Goal: Information Seeking & Learning: Learn about a topic

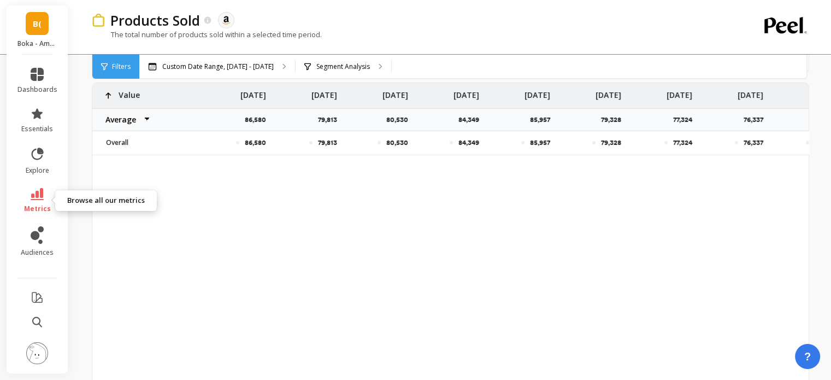
click at [36, 203] on link "metrics" at bounding box center [37, 200] width 40 height 25
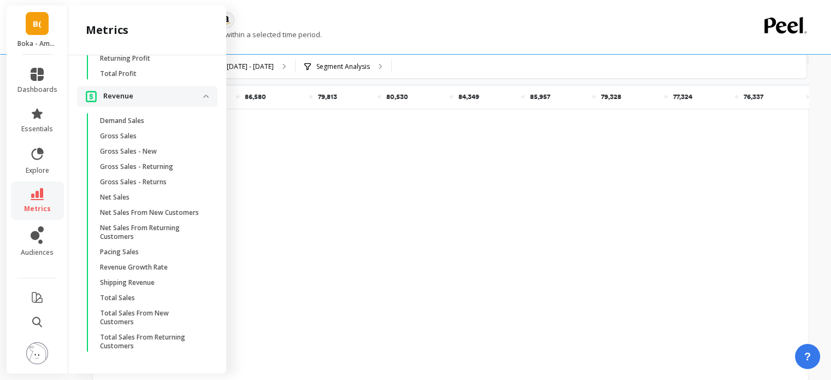
scroll to position [1094, 0]
click at [152, 217] on p "Net Sales From New Customers" at bounding box center [149, 212] width 99 height 9
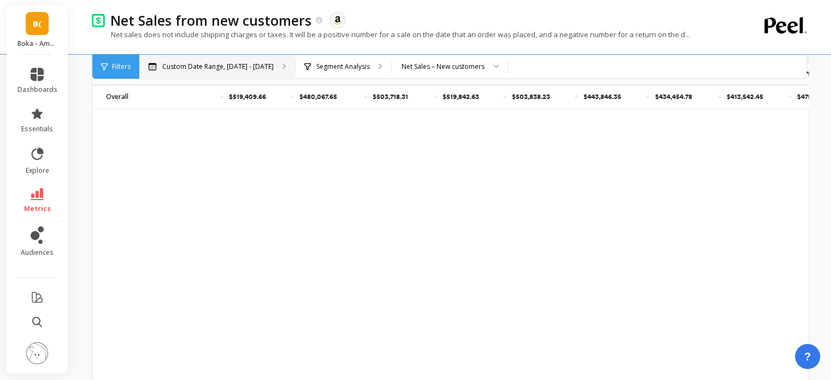
click at [272, 63] on div "Custom Date Range, [DATE] - [DATE]" at bounding box center [217, 67] width 156 height 24
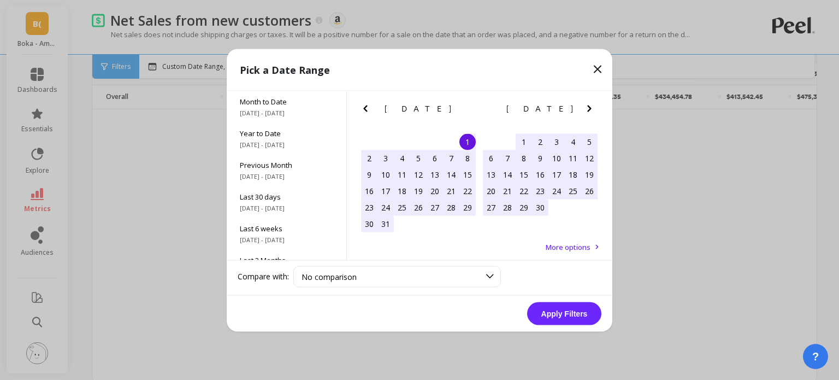
click at [363, 103] on icon "Previous Month" at bounding box center [365, 108] width 13 height 13
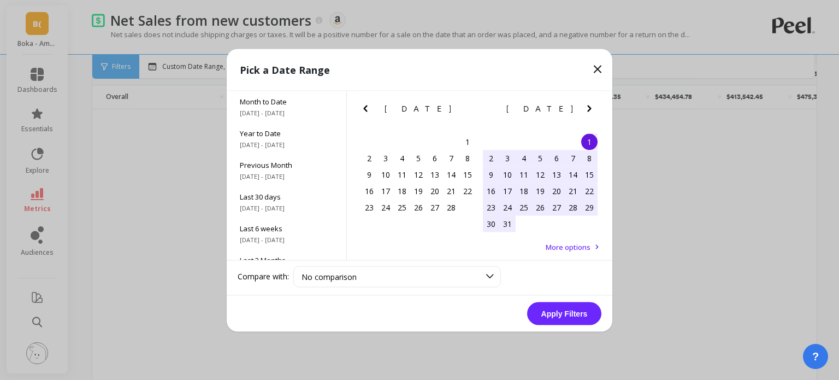
click at [363, 103] on icon "Previous Month" at bounding box center [365, 108] width 13 height 13
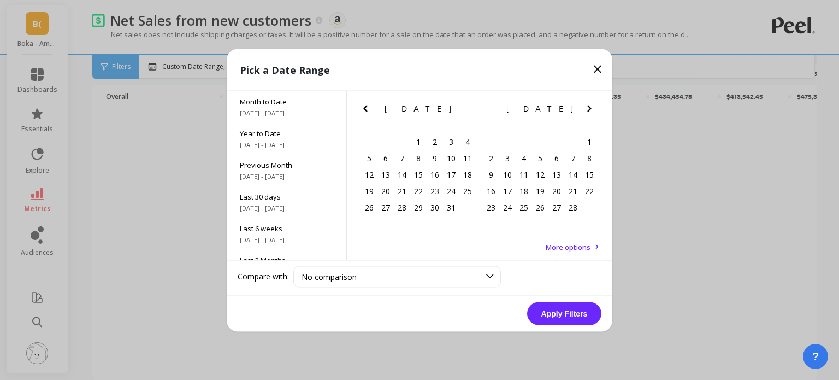
click at [363, 103] on icon "Previous Month" at bounding box center [365, 108] width 13 height 13
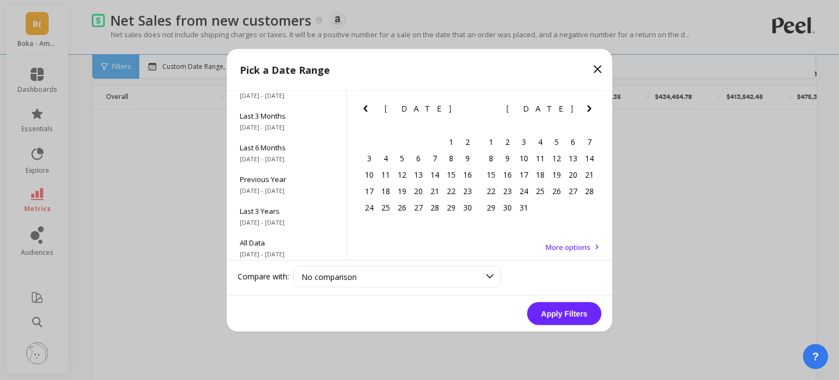
scroll to position [148, 0]
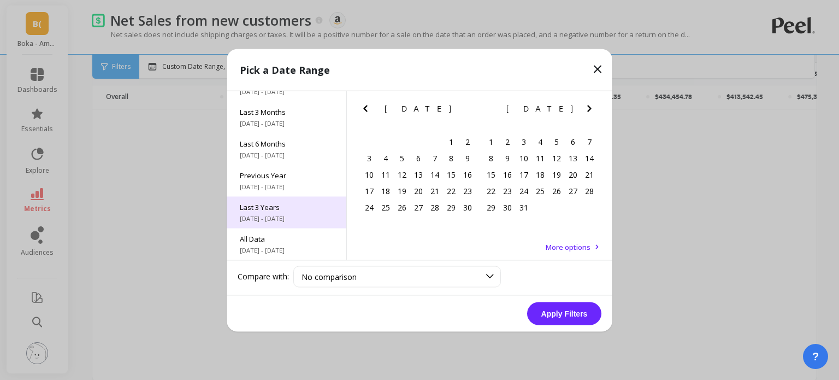
click at [291, 212] on div "Last 3 Years [DATE] - [DATE]" at bounding box center [287, 212] width 120 height 32
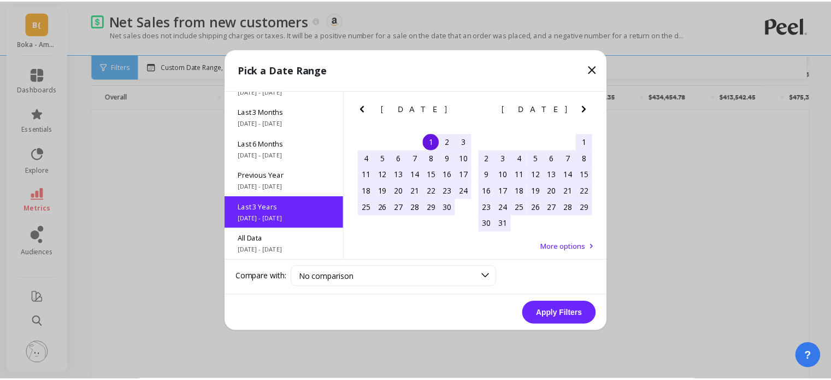
scroll to position [0, 0]
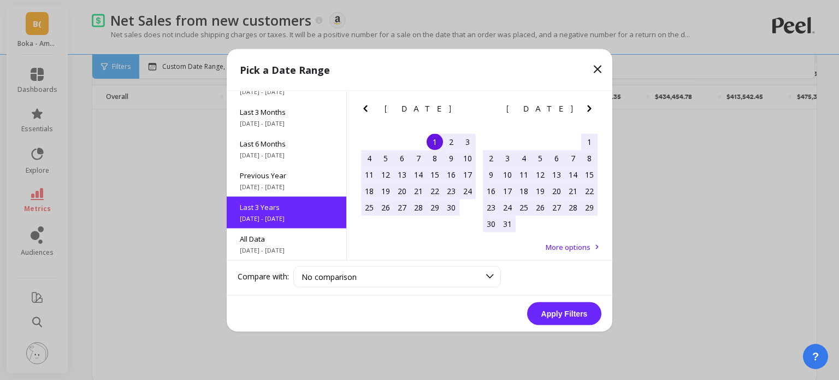
click at [561, 316] on button "Apply Filters" at bounding box center [564, 312] width 74 height 23
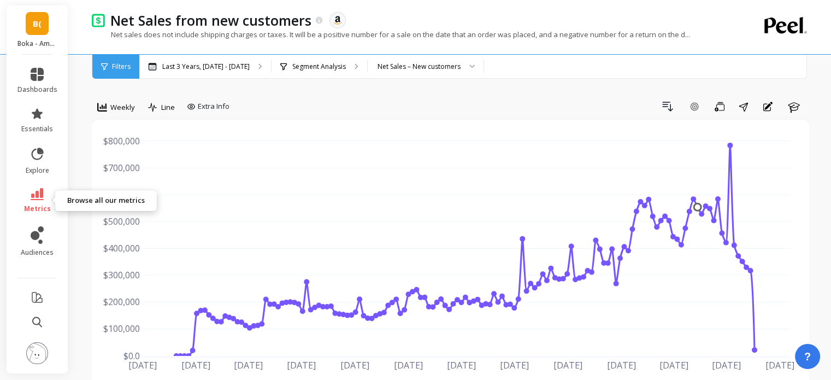
click at [42, 199] on icon at bounding box center [37, 194] width 13 height 12
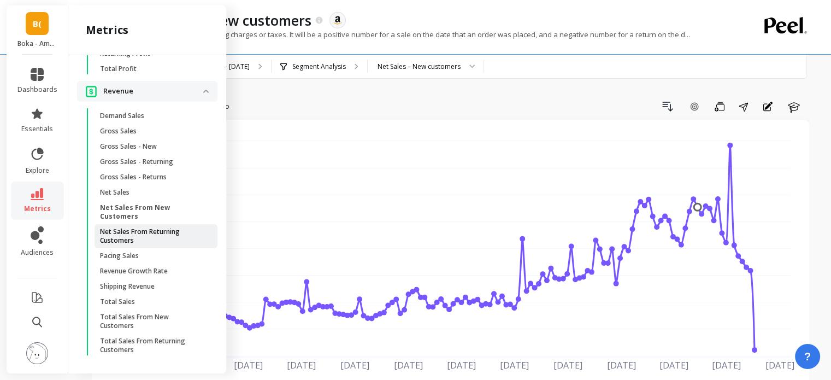
scroll to position [1133, 0]
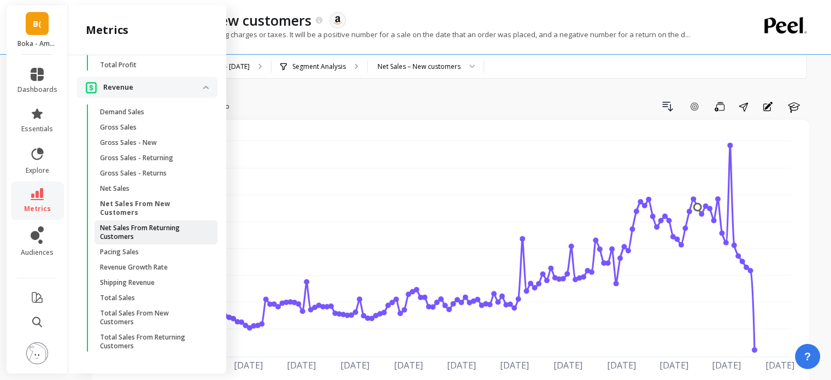
click at [155, 233] on p "Net Sales From Returning Customers" at bounding box center [152, 231] width 104 height 17
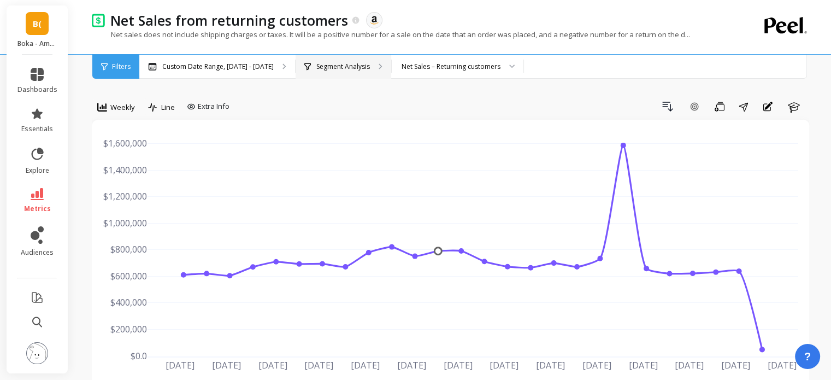
click at [368, 66] on div "Segment Analysis" at bounding box center [343, 67] width 96 height 24
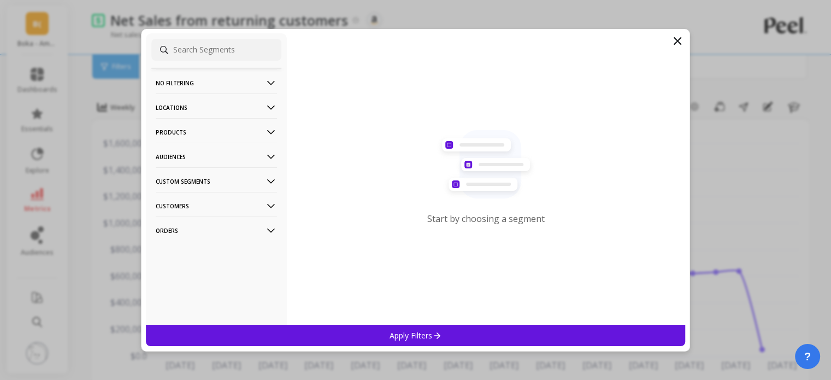
click at [673, 39] on icon at bounding box center [677, 40] width 13 height 13
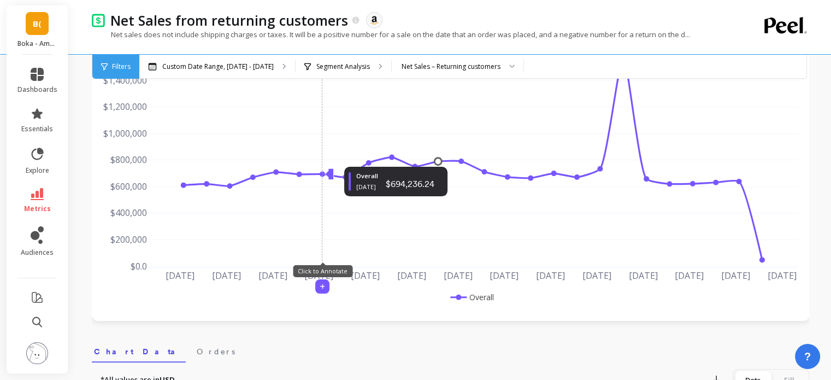
scroll to position [91, 0]
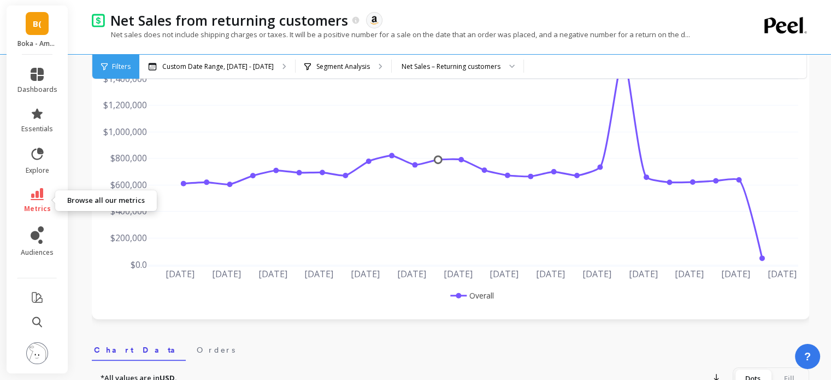
click at [39, 200] on link "metrics" at bounding box center [37, 200] width 40 height 25
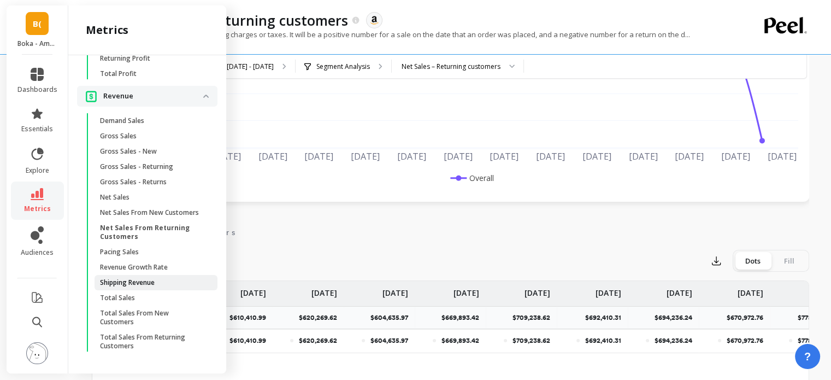
scroll to position [1133, 0]
click at [147, 233] on p "Net Sales From Returning Customers" at bounding box center [152, 231] width 104 height 17
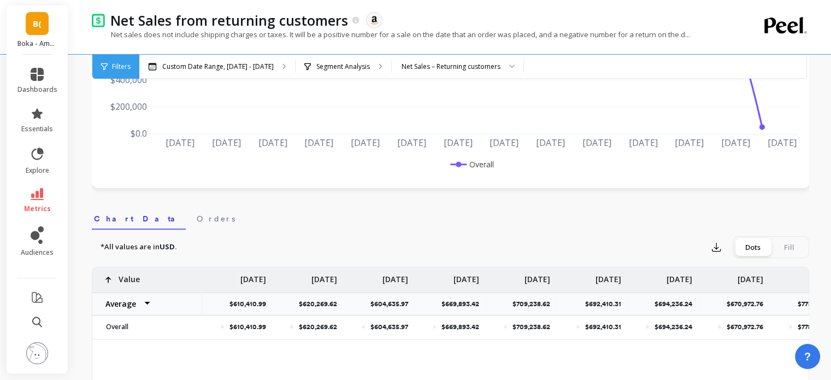
scroll to position [281, 0]
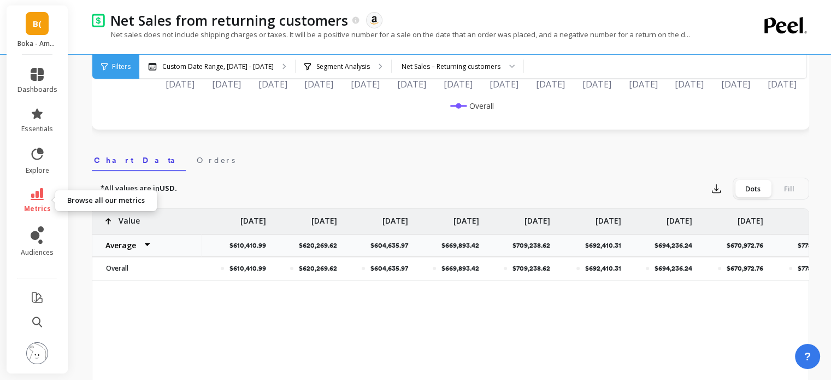
click at [38, 200] on link "metrics" at bounding box center [37, 200] width 40 height 25
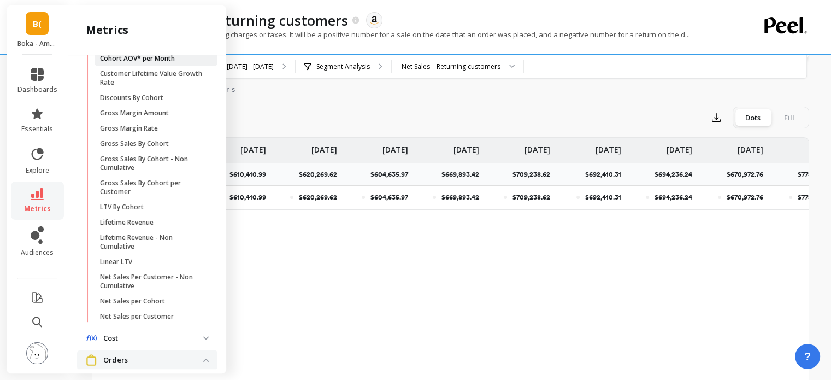
scroll to position [310, 0]
click at [143, 250] on p "Lifetime Revenue - Non Cumulative" at bounding box center [152, 240] width 104 height 17
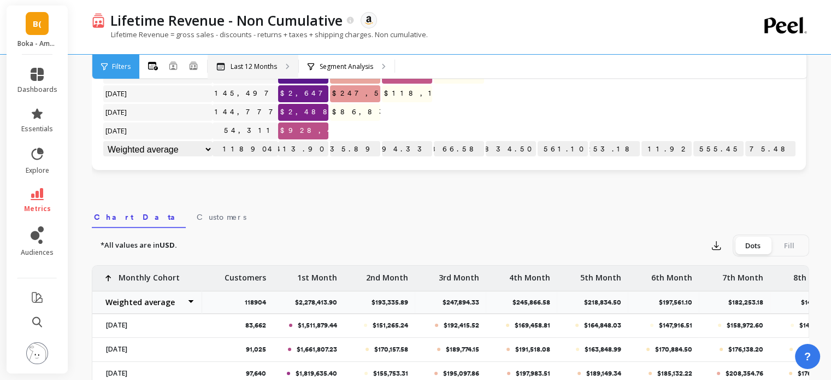
click at [264, 74] on div "Last 12 Months" at bounding box center [253, 67] width 91 height 24
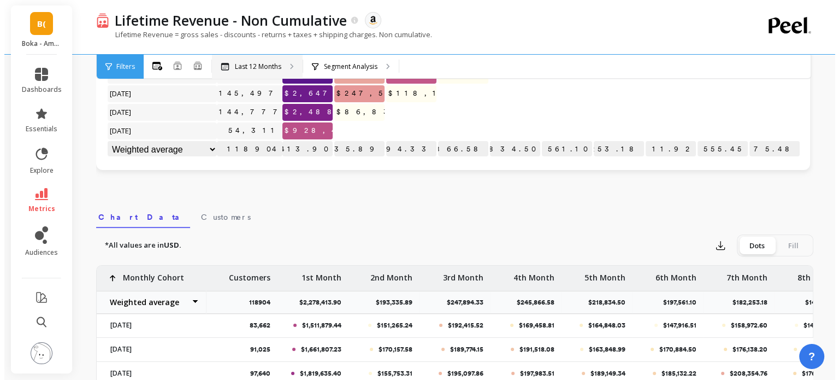
scroll to position [439, 0]
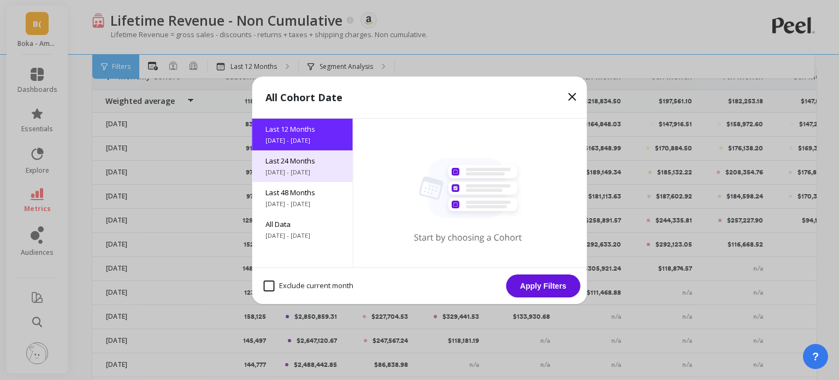
click at [303, 175] on span "[DATE] - [DATE]" at bounding box center [302, 172] width 74 height 9
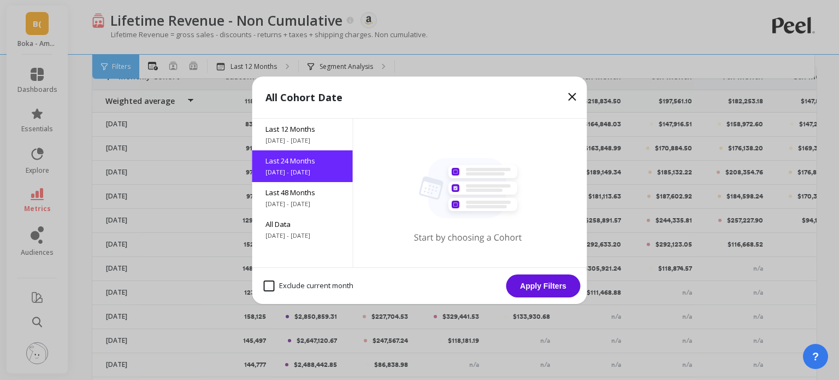
click at [539, 288] on button "Apply Filters" at bounding box center [543, 285] width 74 height 23
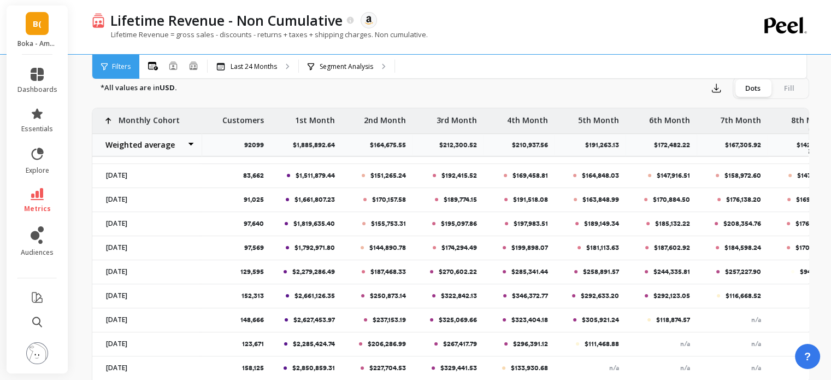
scroll to position [414, 0]
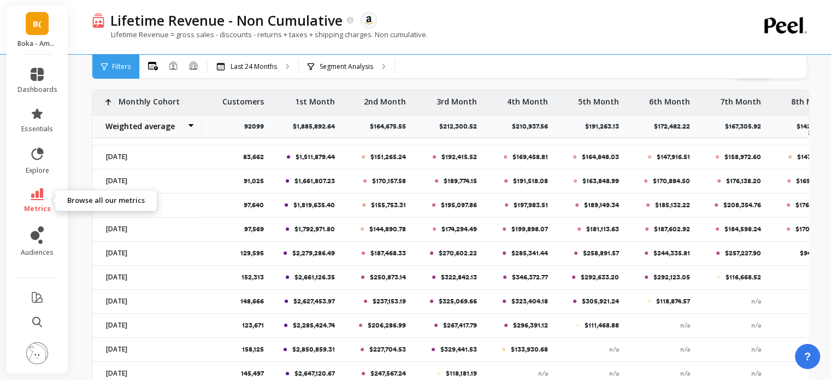
click at [41, 200] on link "metrics" at bounding box center [37, 200] width 40 height 25
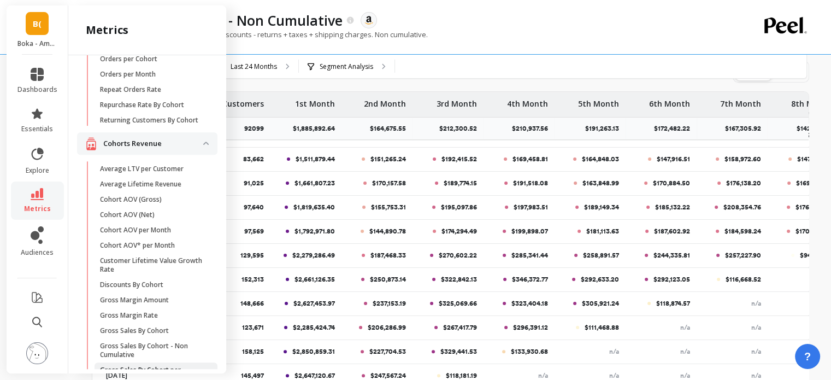
scroll to position [122, 0]
